Goal: Information Seeking & Learning: Find specific fact

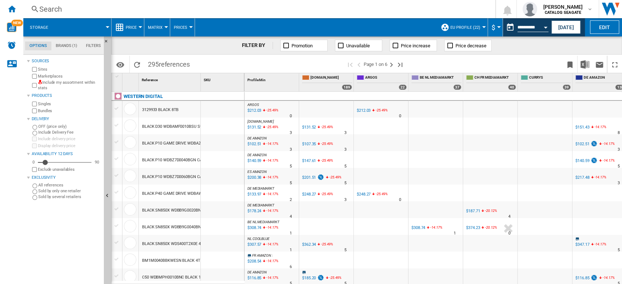
click at [179, 63] on span "references" at bounding box center [174, 65] width 31 height 8
click at [93, 7] on div "Search" at bounding box center [257, 9] width 437 height 10
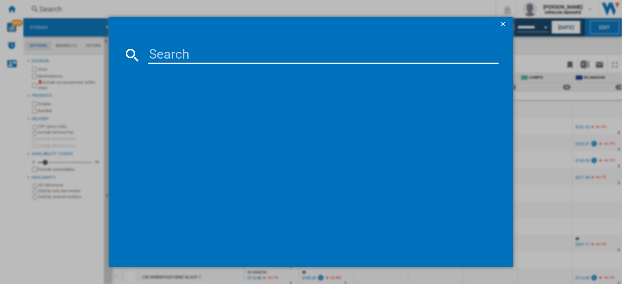
click at [186, 54] on input at bounding box center [323, 55] width 351 height 18
paste input "WD1000CHTZ"
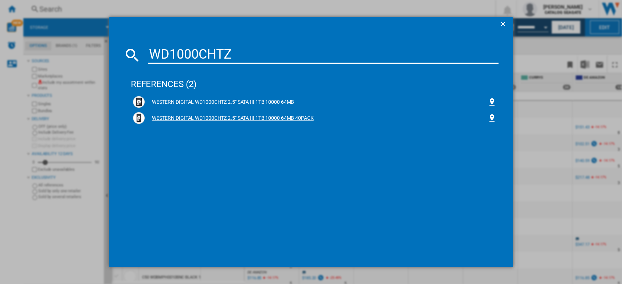
type input "WD1000CHTZ"
click at [270, 118] on div "WESTERN DIGITAL WD1000CHTZ 2.5" SATA III 1TB 10000 64MB 40PACK" at bounding box center [316, 118] width 343 height 7
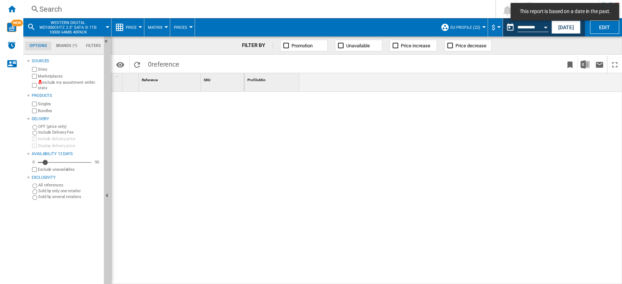
click at [478, 28] on button "EU Profile (22)" at bounding box center [468, 27] width 34 height 18
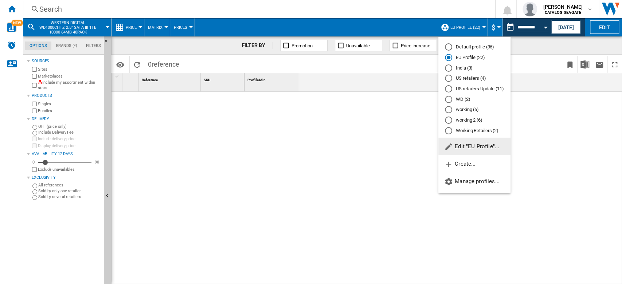
click at [450, 48] on div "Default profile (36)" at bounding box center [448, 46] width 7 height 7
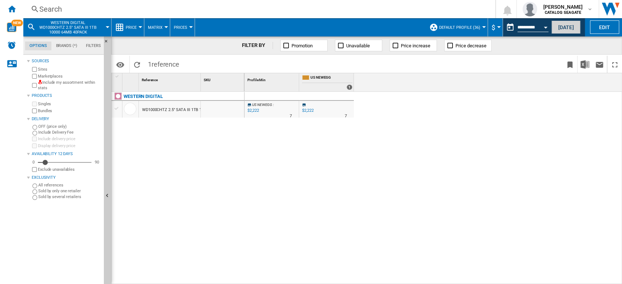
click at [574, 31] on button "[DATE]" at bounding box center [566, 26] width 29 height 13
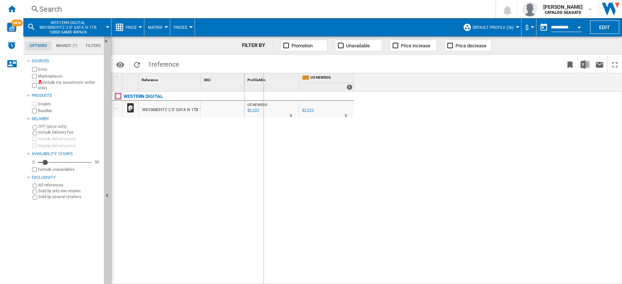
drag, startPoint x: 201, startPoint y: 88, endPoint x: 264, endPoint y: 97, distance: 63.8
